Goal: Book appointment/travel/reservation

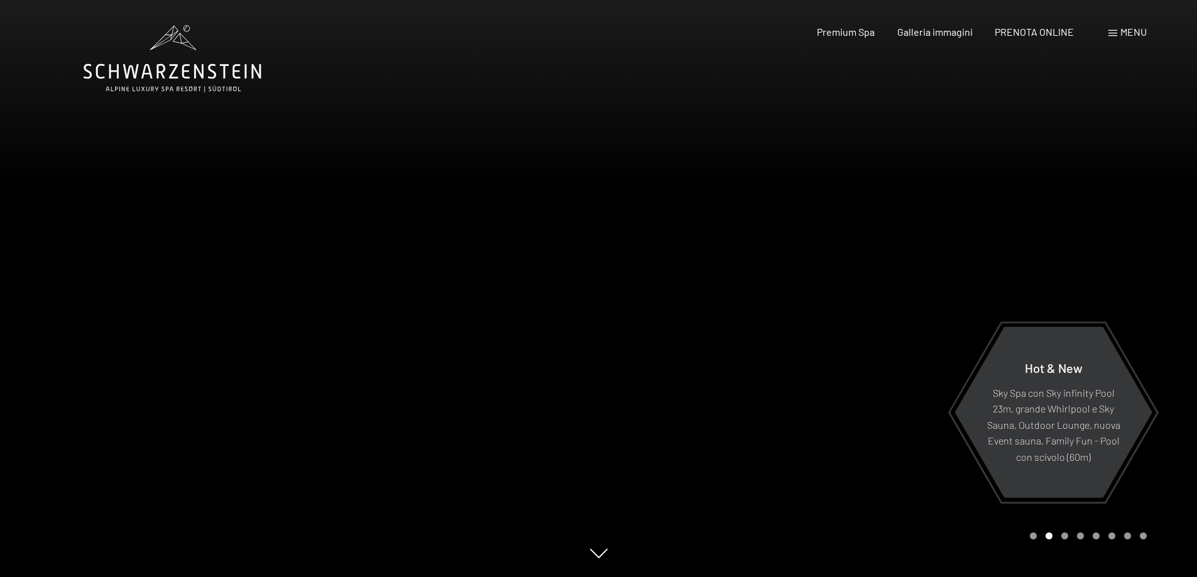
click at [1122, 35] on span "Menu" at bounding box center [1133, 32] width 26 height 12
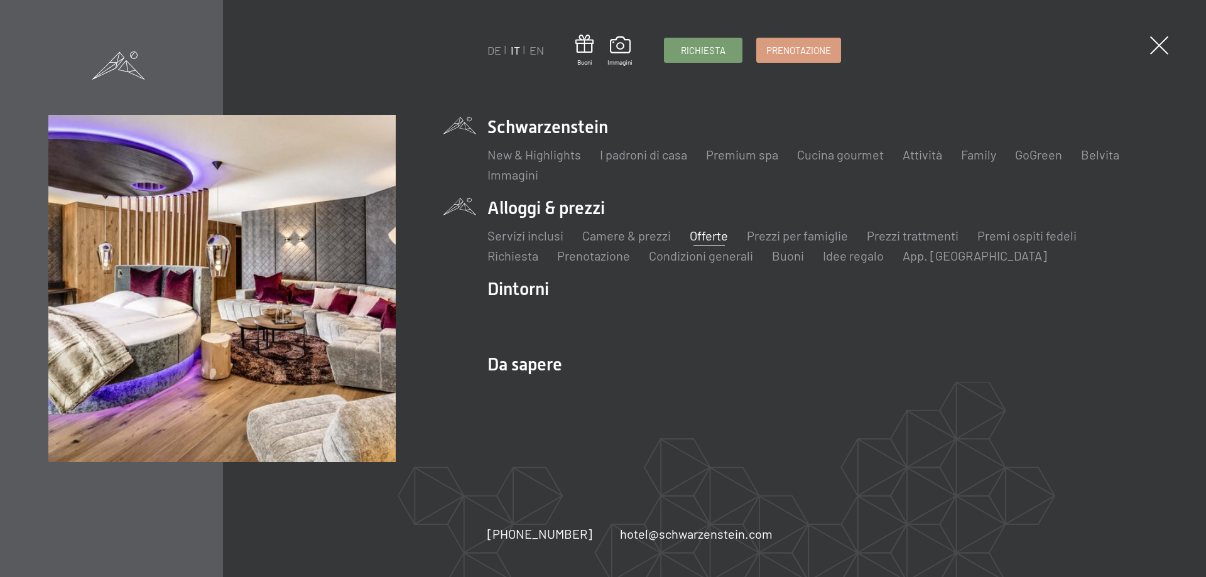
click at [708, 238] on link "Offerte" at bounding box center [709, 235] width 38 height 15
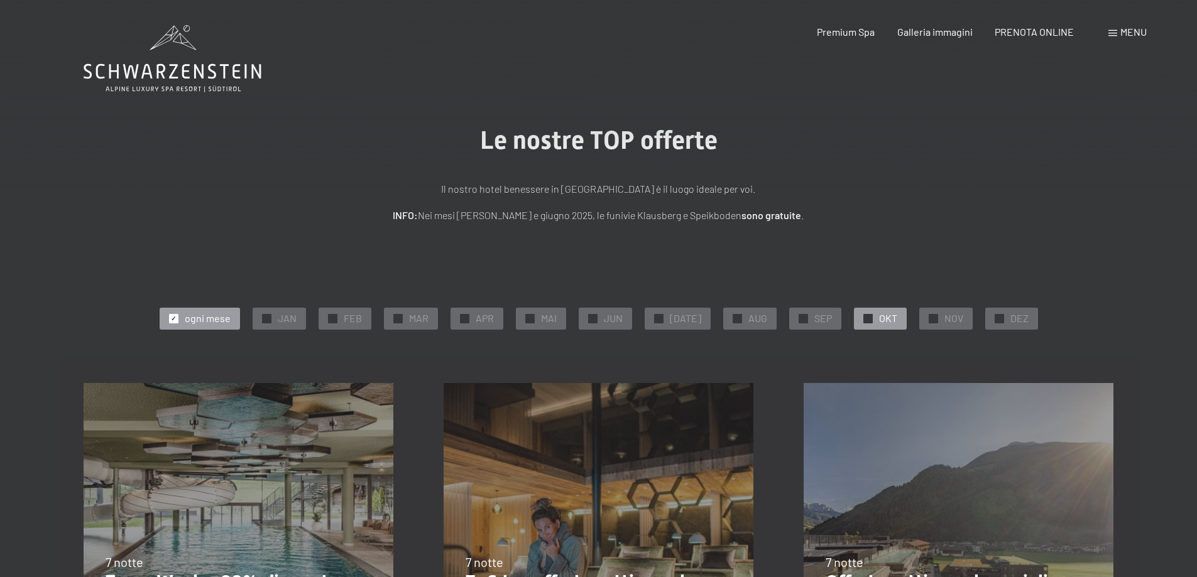
click at [871, 319] on div "✓ OKT" at bounding box center [880, 318] width 53 height 21
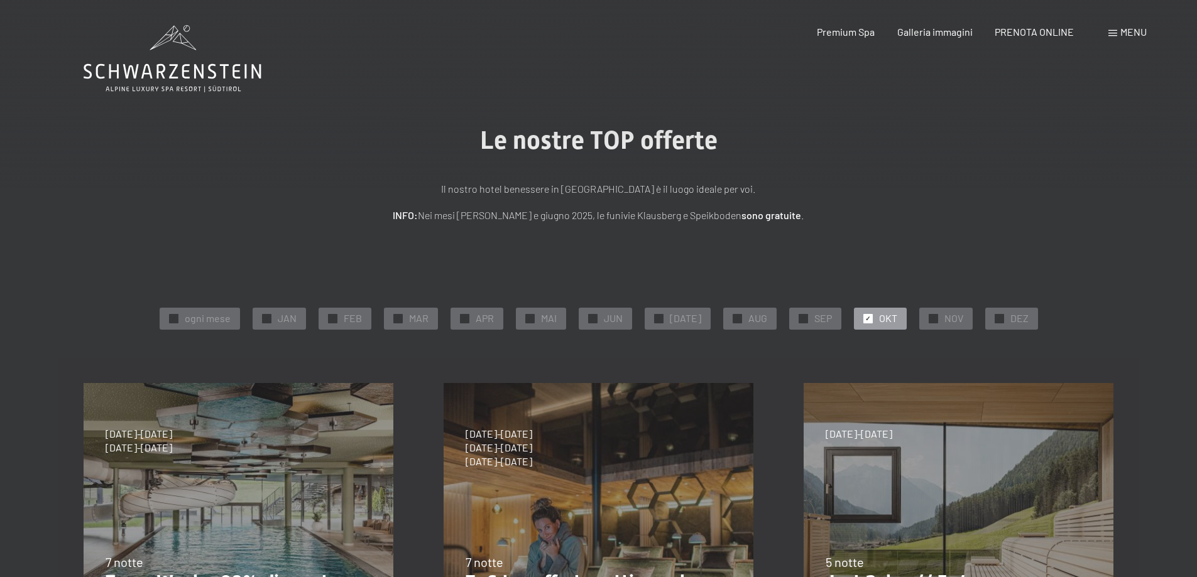
click at [1116, 33] on span at bounding box center [1112, 33] width 9 height 6
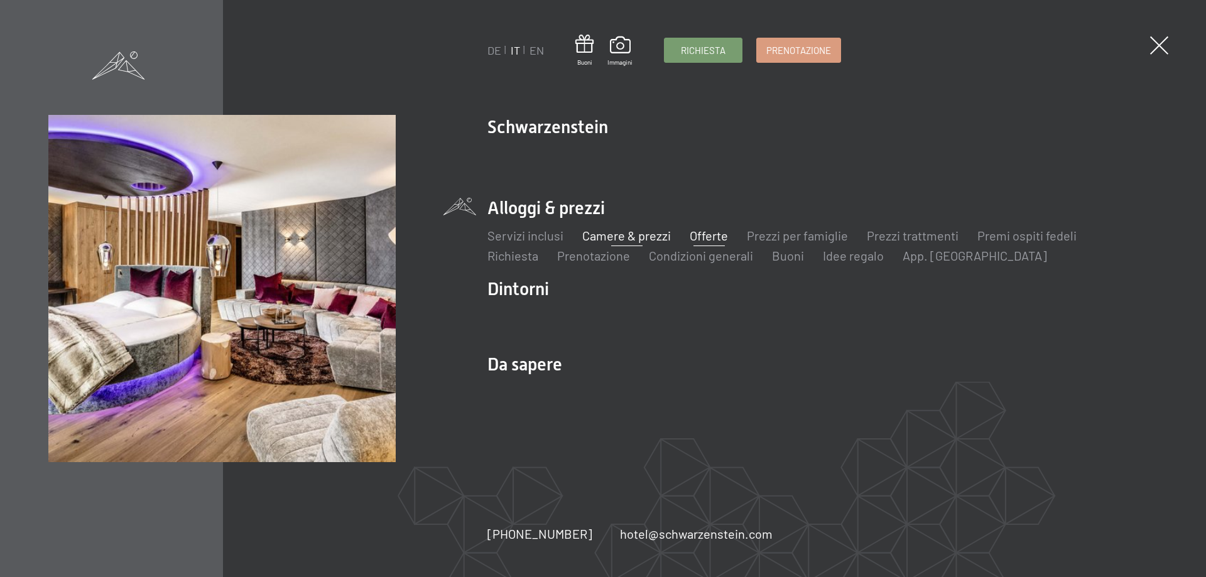
click at [624, 237] on link "Camere & prezzi" at bounding box center [627, 235] width 89 height 15
click at [620, 237] on link "Camere & prezzi" at bounding box center [627, 235] width 89 height 15
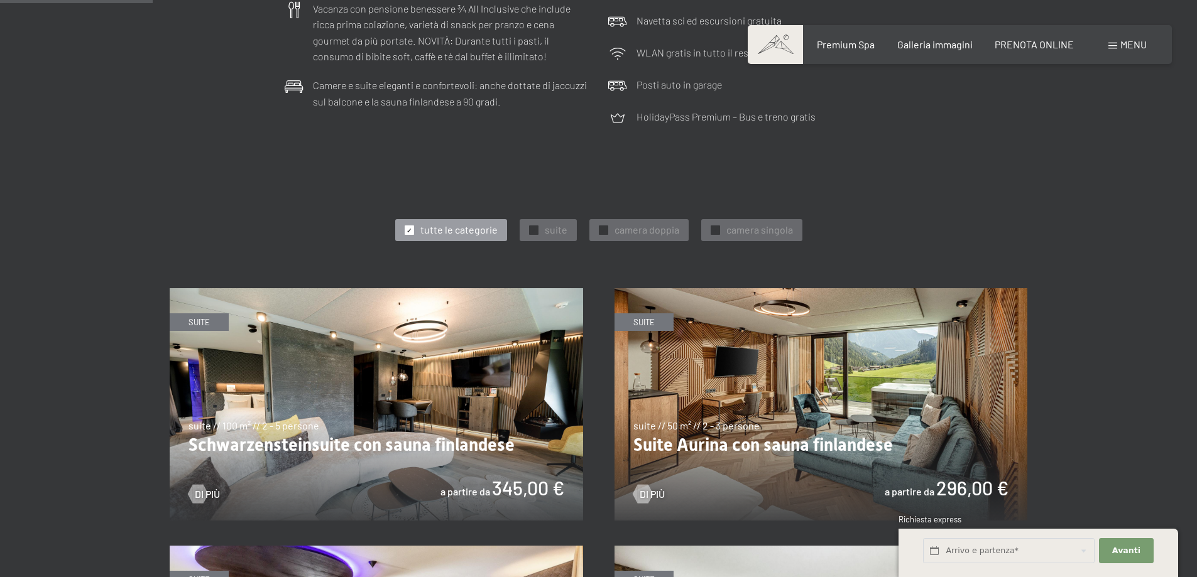
scroll to position [566, 0]
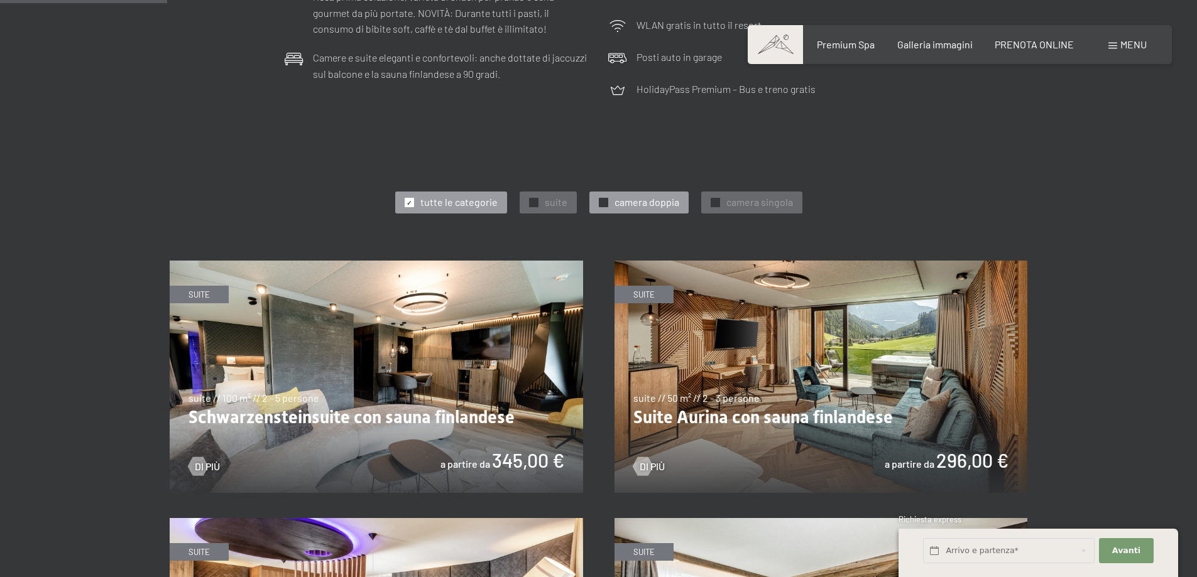
click at [654, 202] on span "camera doppia" at bounding box center [647, 202] width 65 height 14
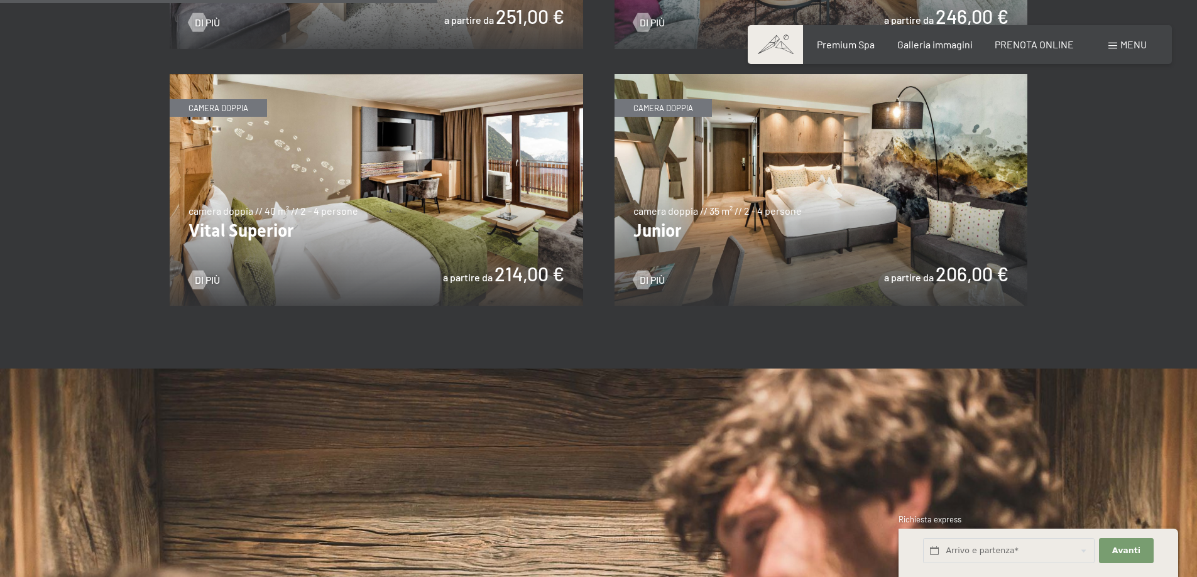
scroll to position [1005, 0]
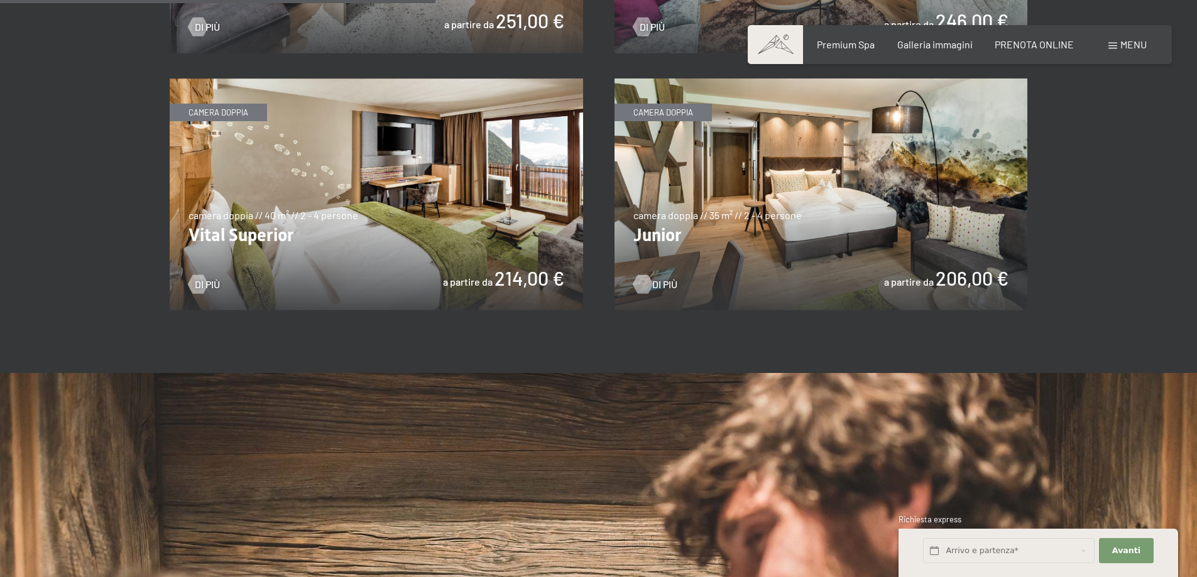
click at [659, 286] on span "Di più" at bounding box center [664, 285] width 25 height 14
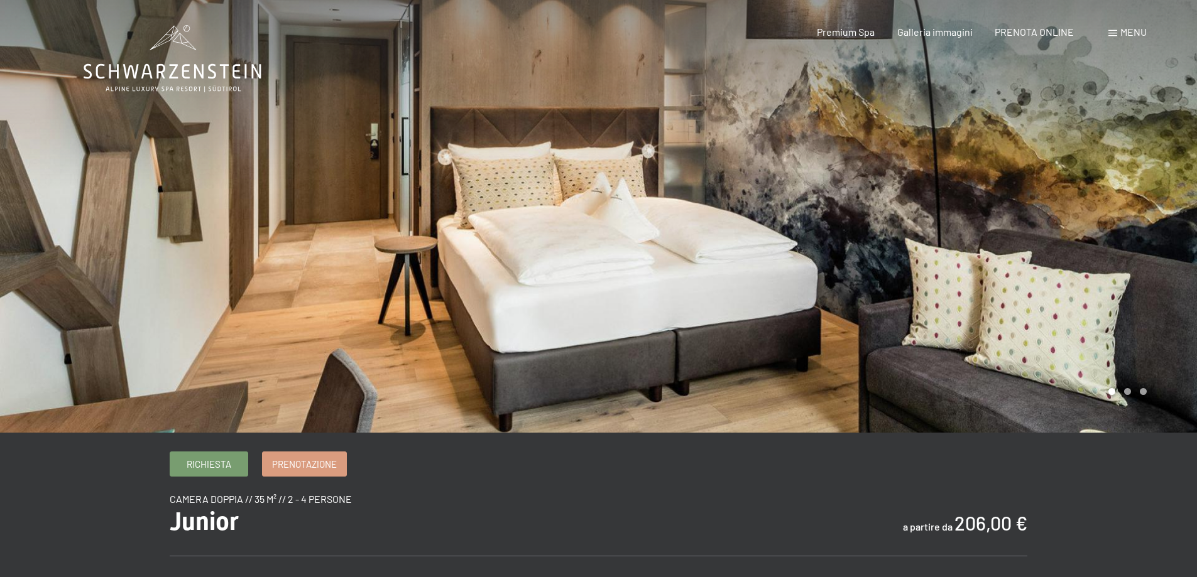
click at [978, 302] on div at bounding box center [898, 216] width 599 height 433
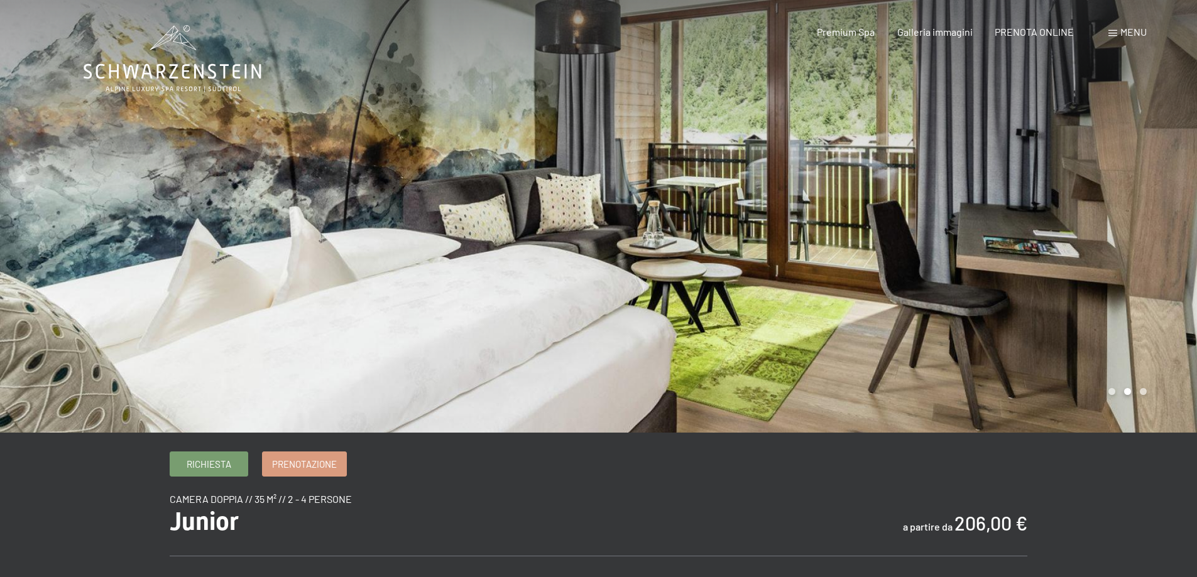
click at [976, 304] on div at bounding box center [898, 216] width 599 height 433
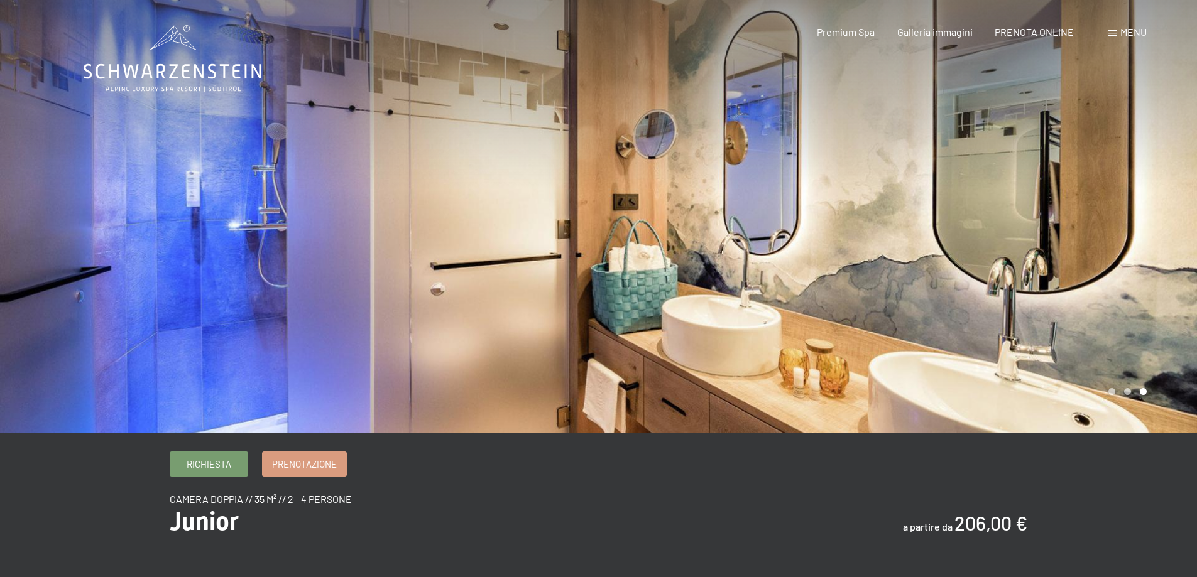
click at [976, 304] on div at bounding box center [898, 216] width 599 height 433
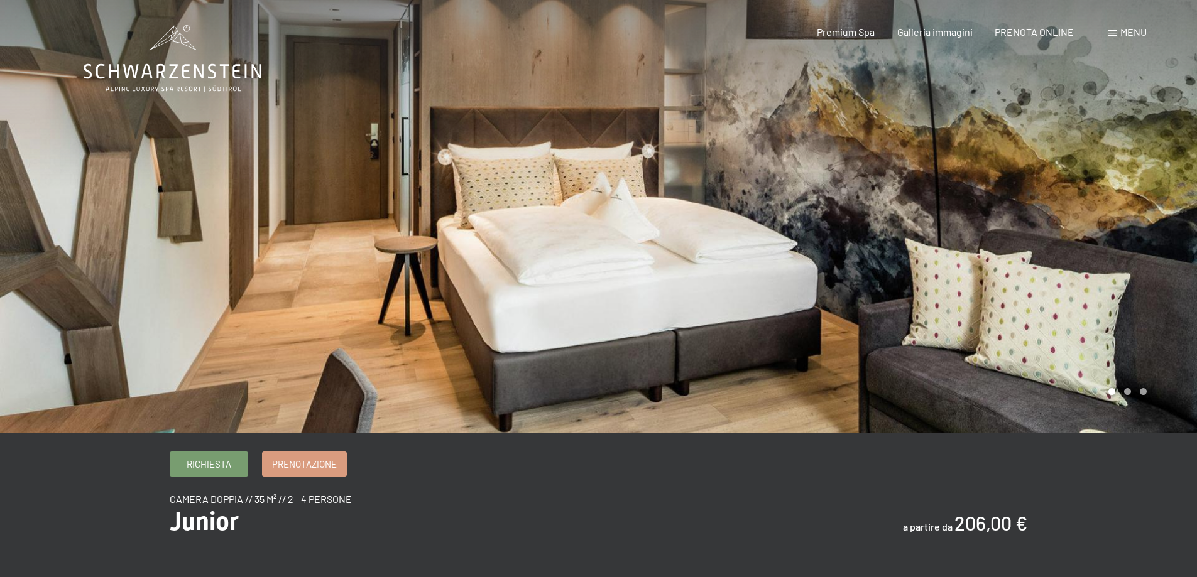
click at [976, 304] on div at bounding box center [898, 216] width 599 height 433
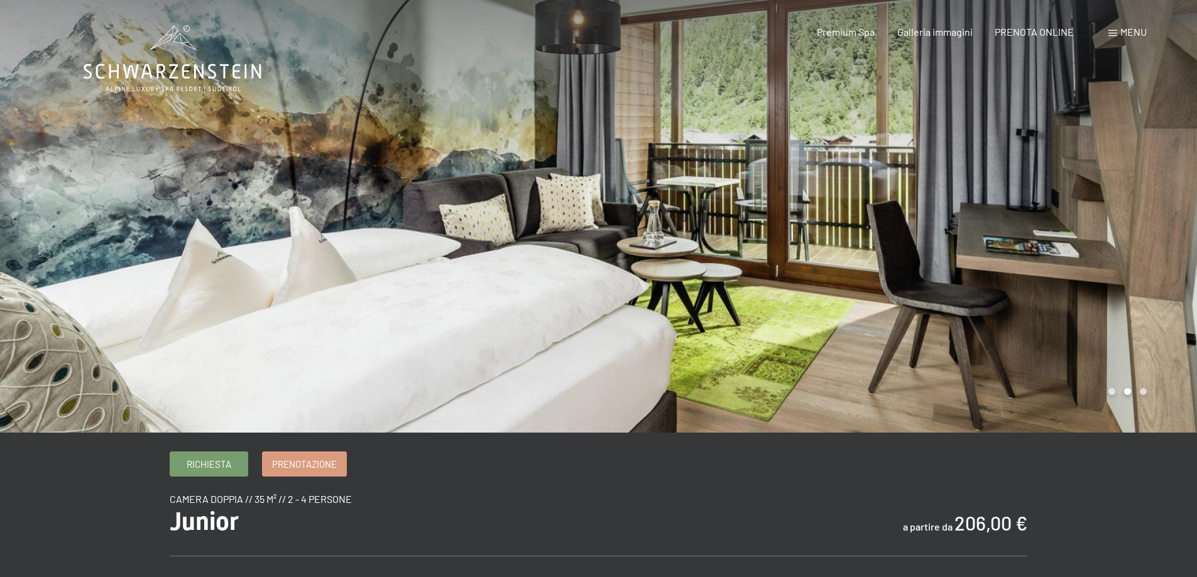
click at [976, 304] on div at bounding box center [898, 216] width 599 height 433
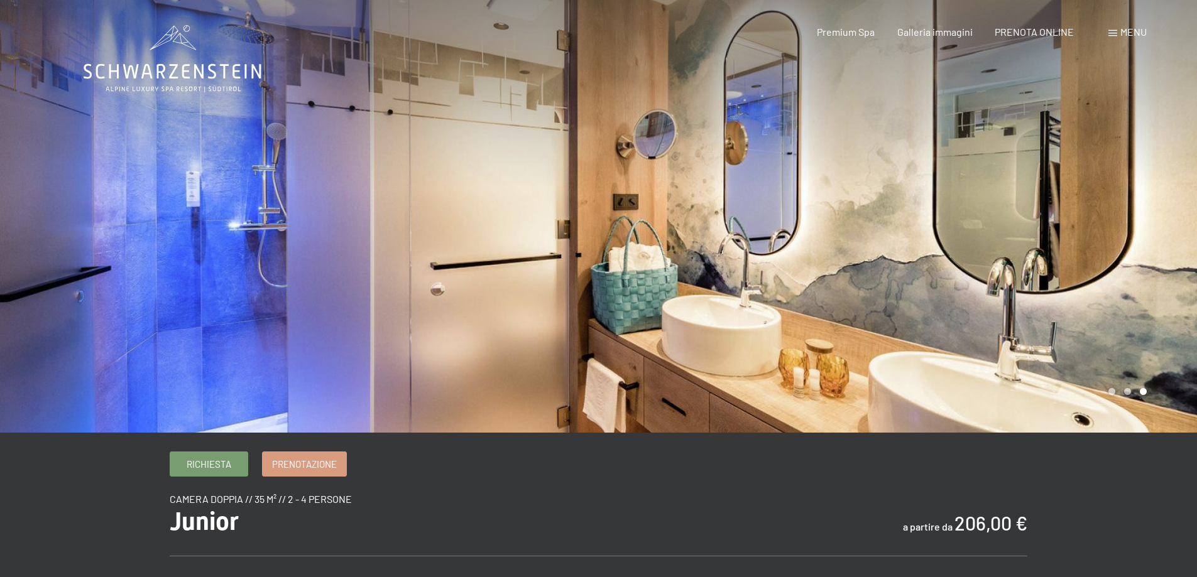
click at [976, 304] on div at bounding box center [898, 216] width 599 height 433
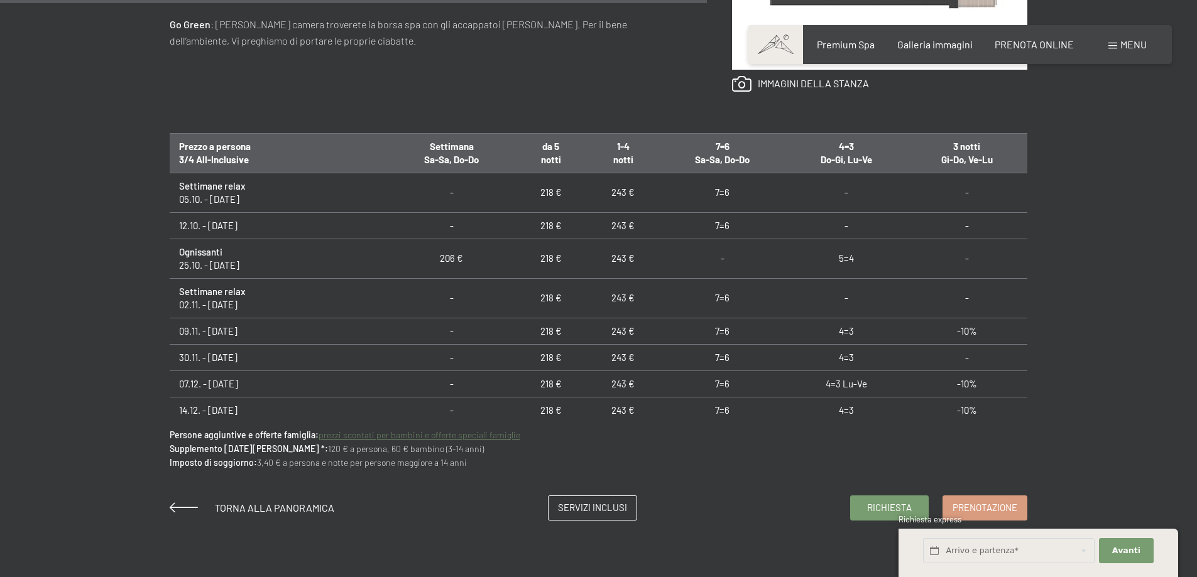
scroll to position [943, 0]
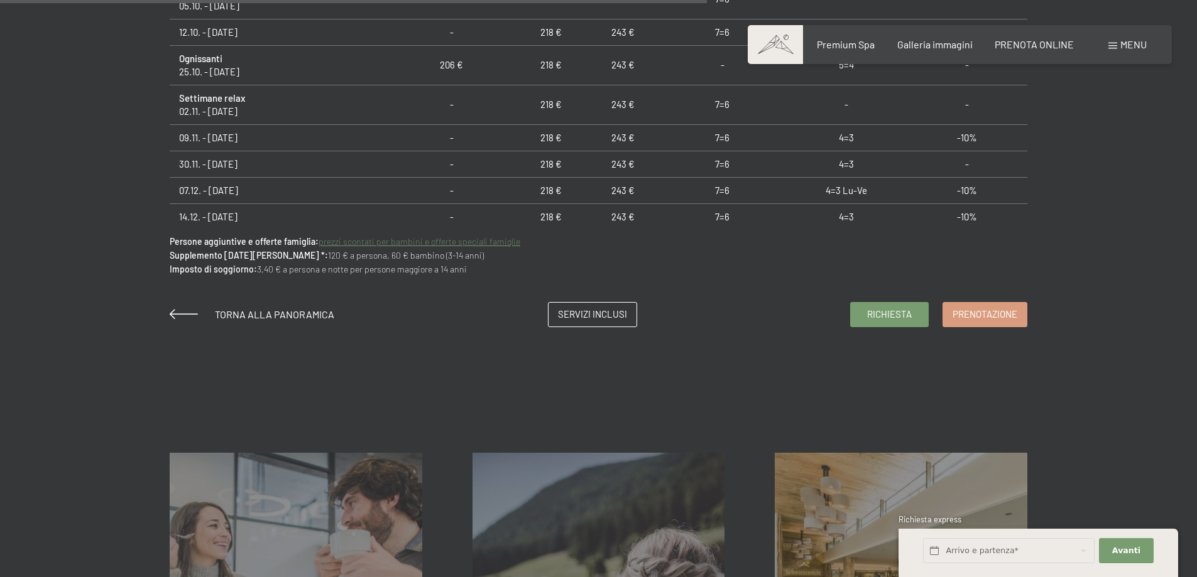
click at [431, 241] on link "prezzi scontati per bambini e offerte speciali famiglie" at bounding box center [420, 241] width 202 height 11
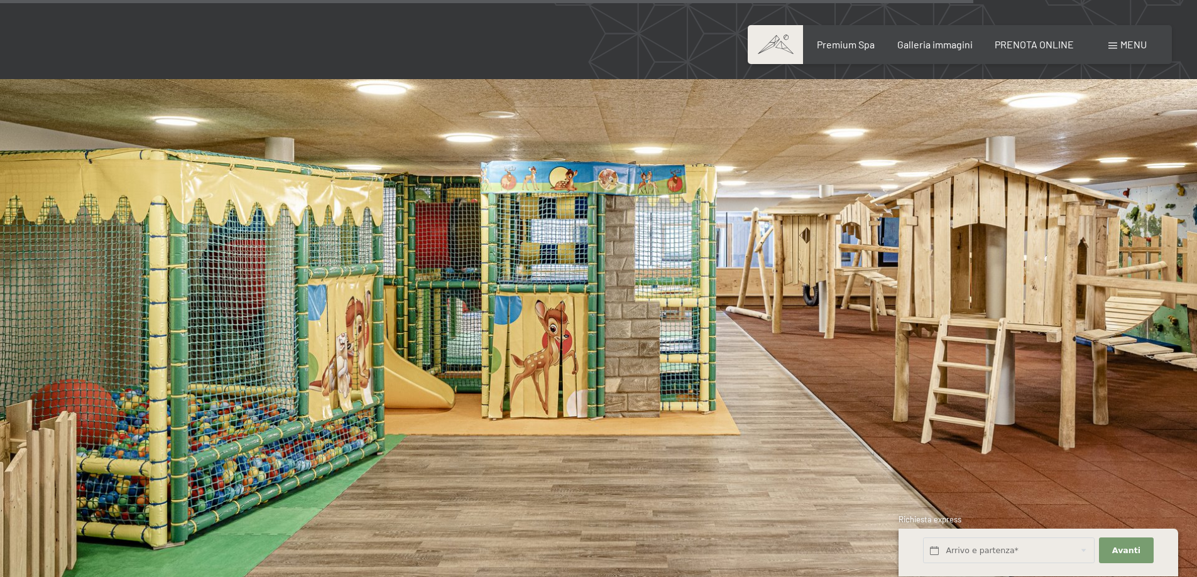
scroll to position [4336, 0]
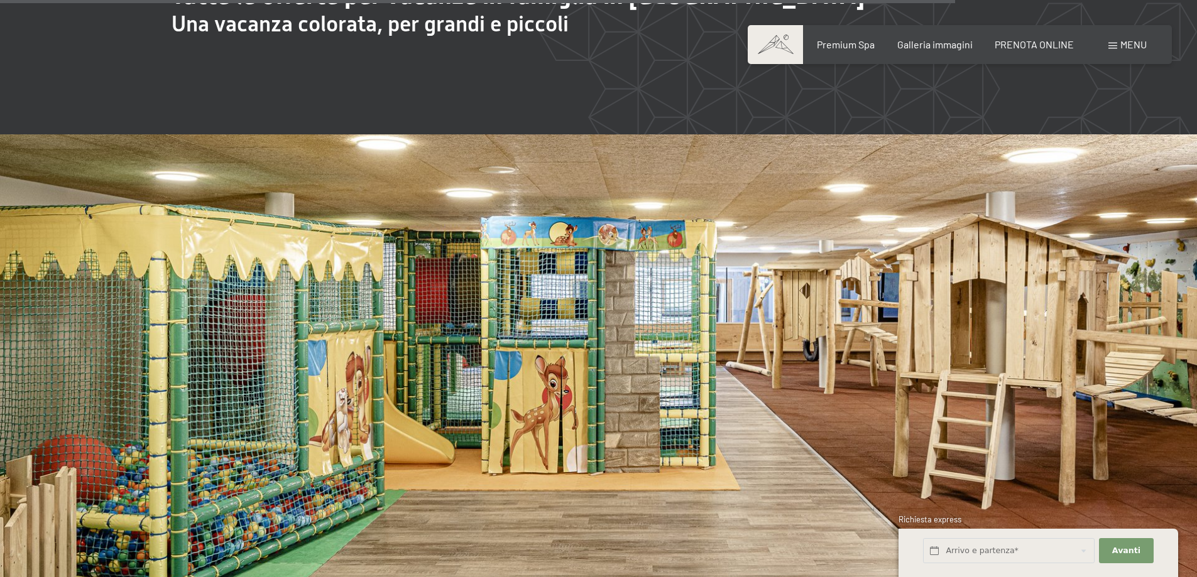
click at [1071, 386] on img at bounding box center [598, 471] width 1197 height 674
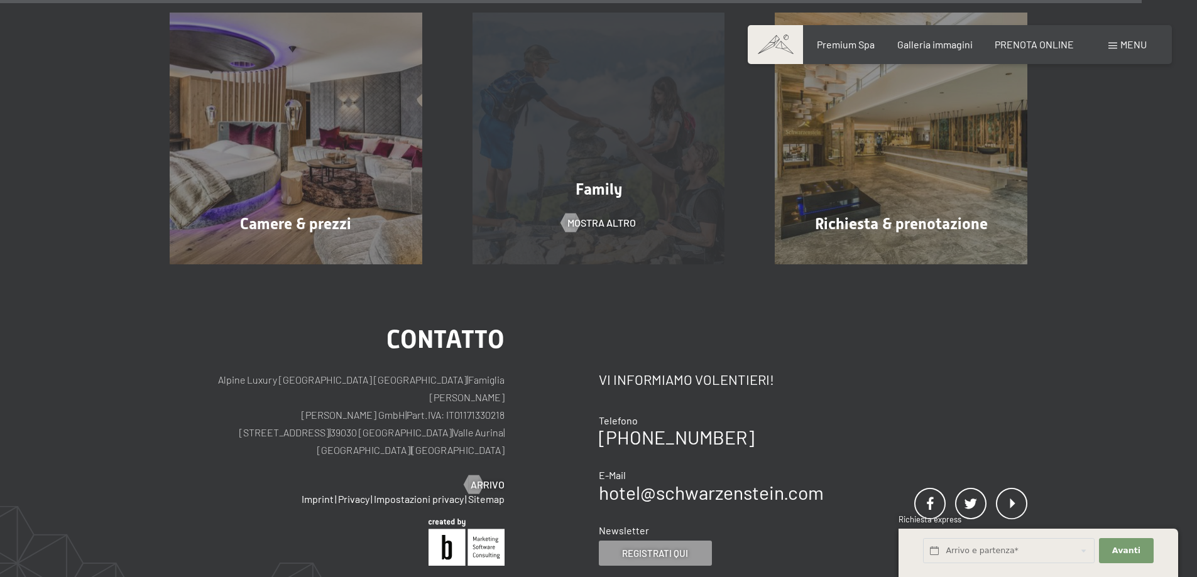
scroll to position [5182, 0]
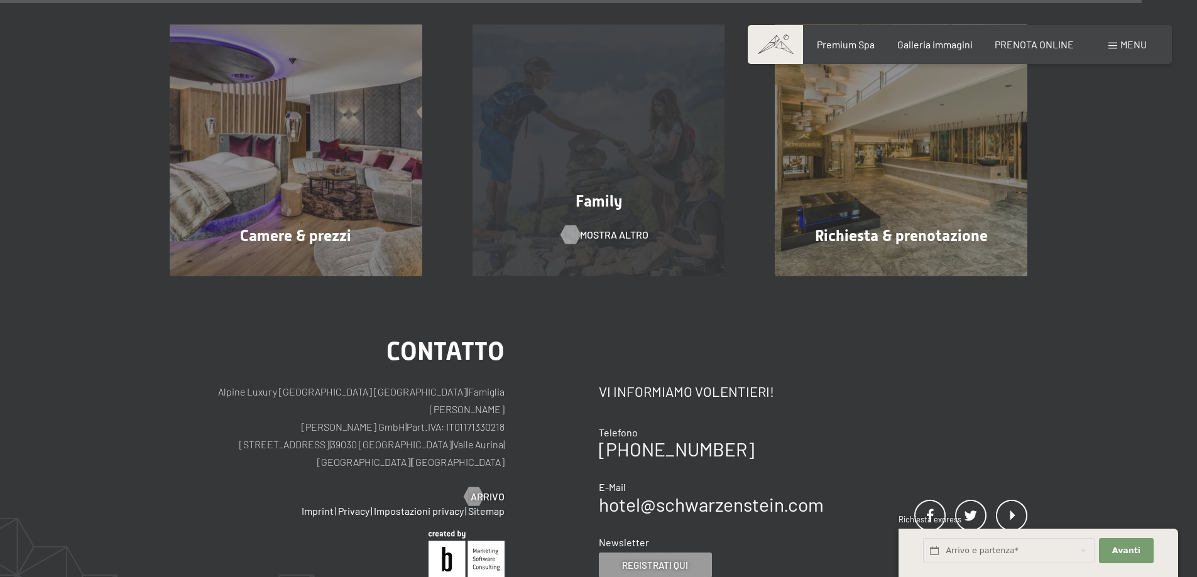
click at [592, 228] on span "mostra altro" at bounding box center [614, 235] width 68 height 14
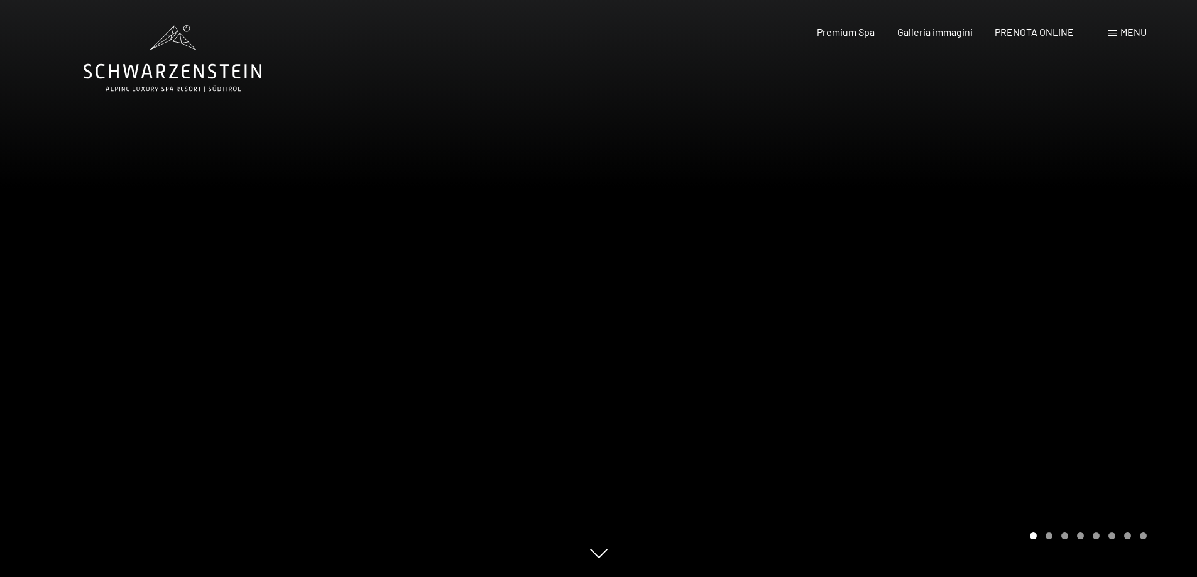
click at [1048, 536] on div "Carousel Page 2" at bounding box center [1049, 536] width 7 height 7
